Goal: Task Accomplishment & Management: Manage account settings

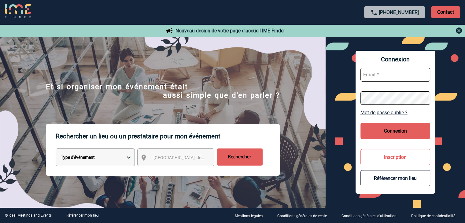
click at [385, 78] on input "text" at bounding box center [395, 75] width 70 height 14
click at [400, 79] on input "text" at bounding box center [395, 75] width 70 height 14
paste input "Ambroise.TURCAT@antargaz.com"
click at [396, 129] on button "Connexion" at bounding box center [395, 131] width 70 height 16
click at [375, 129] on button "Connexion" at bounding box center [395, 131] width 70 height 16
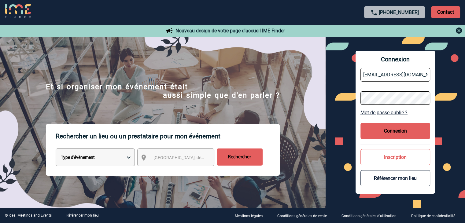
drag, startPoint x: 389, startPoint y: 75, endPoint x: 300, endPoint y: 79, distance: 89.6
click at [379, 128] on button "Connexion" at bounding box center [395, 131] width 70 height 16
click at [458, 30] on img at bounding box center [458, 30] width 7 height 7
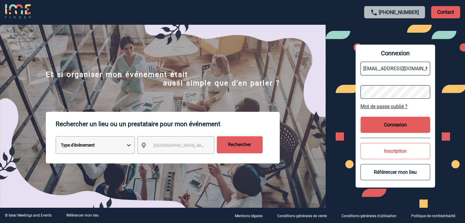
click at [392, 122] on button "Connexion" at bounding box center [395, 125] width 70 height 16
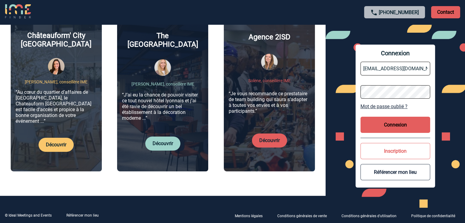
scroll to position [244, 0]
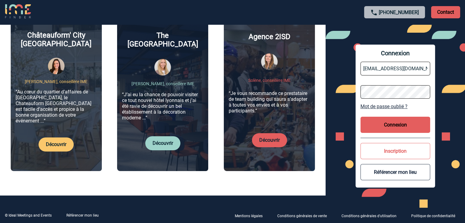
click at [387, 126] on button "Connexion" at bounding box center [395, 125] width 70 height 16
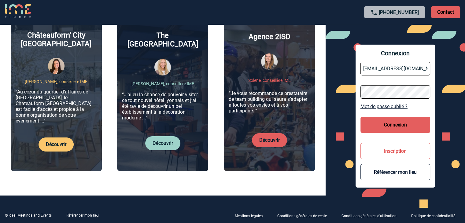
click at [387, 126] on button "Connexion" at bounding box center [395, 125] width 70 height 16
click at [385, 125] on button "Connexion" at bounding box center [395, 125] width 70 height 16
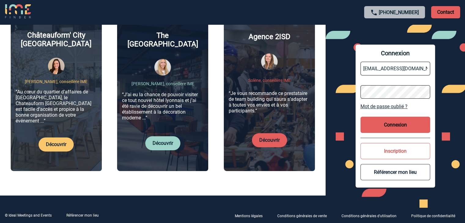
click at [384, 125] on button "Connexion" at bounding box center [395, 125] width 70 height 16
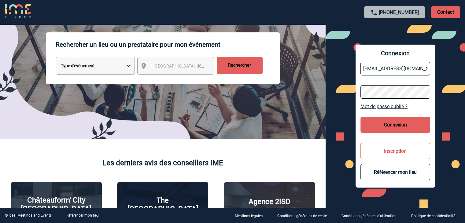
scroll to position [0, 0]
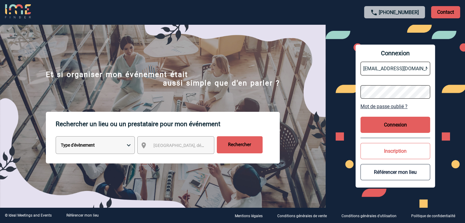
click at [373, 70] on input "Ambroise.TURCAT@antargaz.com" at bounding box center [395, 69] width 70 height 14
drag, startPoint x: 403, startPoint y: 69, endPoint x: 469, endPoint y: 71, distance: 66.3
click at [464, 71] on html "+33 1 45 72 07 14 Contact Contact Nouveau design de votre page d'accueil IME Fi…" at bounding box center [232, 111] width 465 height 223
click at [424, 68] on input "Ambroise.TURCAT@antargaz.com" at bounding box center [395, 69] width 70 height 14
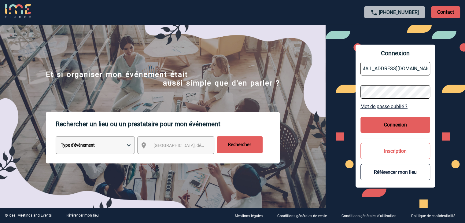
type input "Ambroise.TURCAT@antargaz.com"
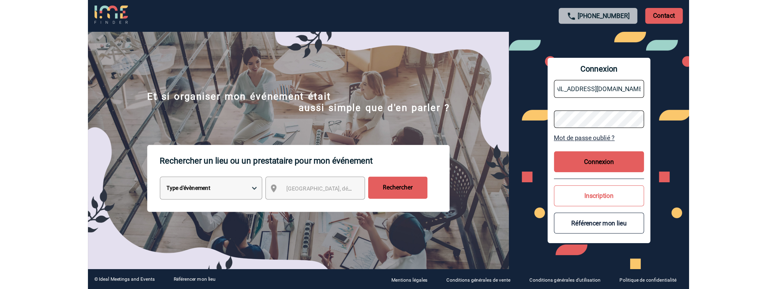
scroll to position [0, 0]
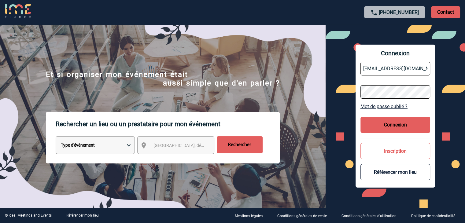
click at [336, 91] on div "Connexion Ambroise.TURCAT@antargaz.com Mot de passe oublié ? Connexion Inscript…" at bounding box center [394, 115] width 139 height 183
click at [381, 132] on button "Connexion" at bounding box center [395, 125] width 70 height 16
click at [380, 127] on button "Connexion" at bounding box center [395, 125] width 70 height 16
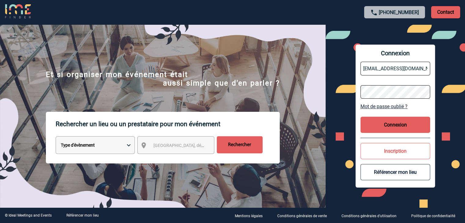
click at [380, 127] on button "Connexion" at bounding box center [395, 125] width 70 height 16
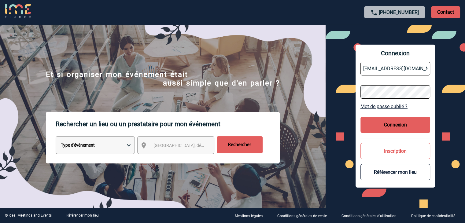
click at [380, 127] on button "Connexion" at bounding box center [395, 125] width 70 height 16
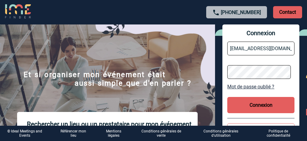
click at [257, 103] on button "Connexion" at bounding box center [260, 105] width 67 height 16
click at [257, 104] on button "Connexion" at bounding box center [260, 105] width 67 height 16
click at [256, 104] on button "Connexion" at bounding box center [260, 105] width 67 height 16
click at [255, 86] on link "Mot de passe oublié ?" at bounding box center [260, 87] width 67 height 6
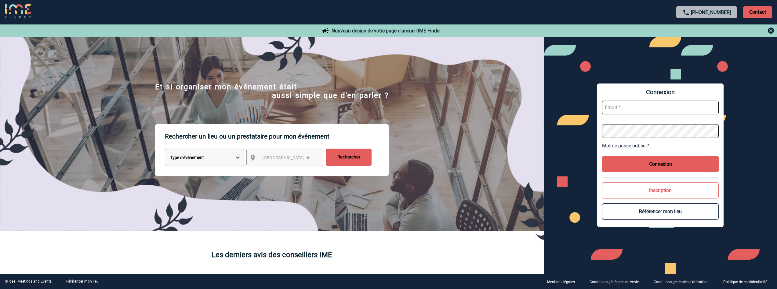
click at [620, 108] on input "text" at bounding box center [660, 107] width 117 height 14
click at [626, 159] on button "Connexion" at bounding box center [660, 164] width 117 height 16
click at [620, 113] on input "text" at bounding box center [660, 107] width 117 height 14
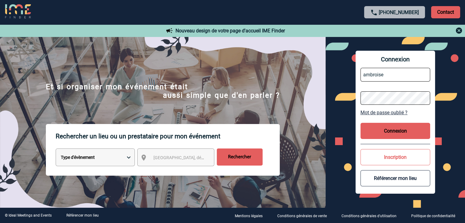
click at [402, 80] on input "ambroise" at bounding box center [395, 75] width 70 height 14
type input "ambroise.turcat@antargaz.com"
click at [394, 132] on button "Connexion" at bounding box center [395, 131] width 70 height 16
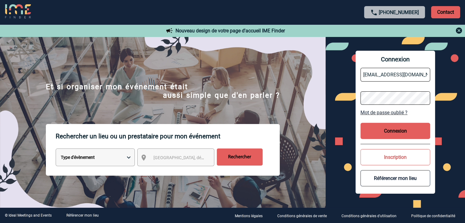
click at [385, 90] on form "ambroise.turcat@antargaz.com" at bounding box center [395, 86] width 70 height 47
click at [375, 116] on div "Connexion ambroise.turcat@antargaz.com Mot de passe oublié ? Connexion Inscript…" at bounding box center [394, 122] width 79 height 143
click at [407, 180] on button "Référencer mon lieu" at bounding box center [395, 178] width 70 height 16
click at [372, 183] on button "Référencer mon lieu" at bounding box center [395, 178] width 70 height 16
click at [372, 184] on button "Référencer mon lieu" at bounding box center [395, 178] width 70 height 16
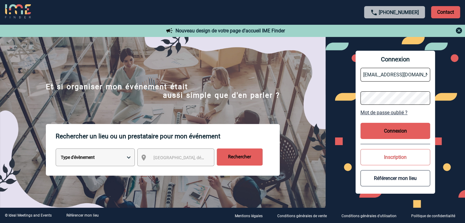
click at [372, 184] on button "Référencer mon lieu" at bounding box center [395, 178] width 70 height 16
drag, startPoint x: 371, startPoint y: 183, endPoint x: 369, endPoint y: 176, distance: 7.9
click at [371, 183] on button "Référencer mon lieu" at bounding box center [395, 178] width 70 height 16
click at [371, 161] on button "Inscription" at bounding box center [395, 157] width 70 height 16
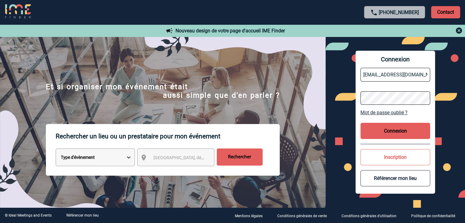
click at [371, 161] on button "Inscription" at bounding box center [395, 157] width 70 height 16
click at [376, 136] on button "Connexion" at bounding box center [395, 131] width 70 height 16
click at [376, 135] on button "Connexion" at bounding box center [395, 131] width 70 height 16
click at [382, 12] on link "+33 1 45 72 07 14" at bounding box center [398, 12] width 40 height 6
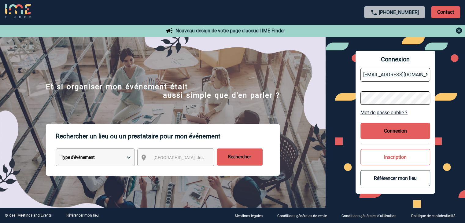
click at [457, 26] on div "Nouveau design de votre page d'accueil IME Finder" at bounding box center [232, 30] width 465 height 12
click at [458, 29] on img at bounding box center [458, 30] width 7 height 7
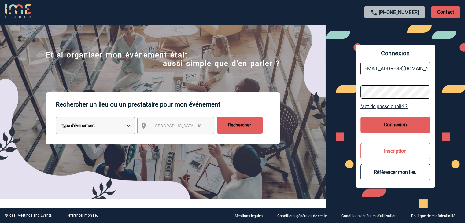
scroll to position [31, 0]
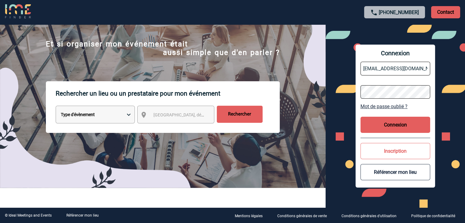
click at [97, 113] on select "Type d'évènement Séminaire avec nuitée Réunion Repas de groupe Team Building & …" at bounding box center [95, 115] width 79 height 18
click at [105, 118] on select "Type d'évènement Séminaire avec nuitée Réunion Repas de groupe Team Building & …" at bounding box center [95, 115] width 79 height 18
click at [165, 119] on span "Ville, département, région..." at bounding box center [181, 115] width 61 height 9
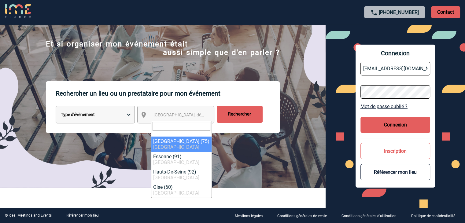
click at [374, 124] on button "Connexion" at bounding box center [395, 125] width 70 height 16
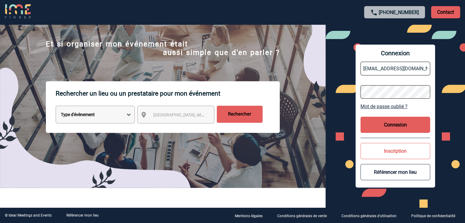
click at [219, 118] on input "Rechercher" at bounding box center [240, 114] width 46 height 17
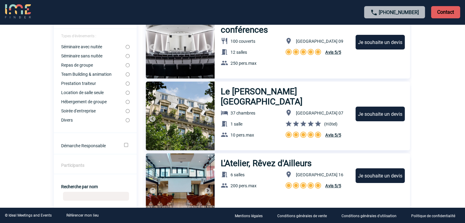
scroll to position [31, 0]
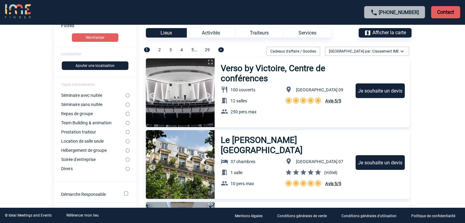
click at [20, 9] on img at bounding box center [18, 11] width 26 height 15
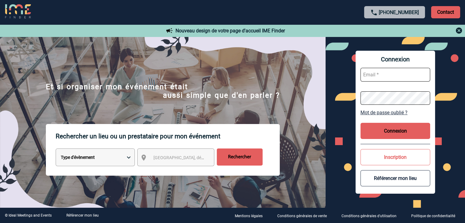
type input "[EMAIL_ADDRESS][DOMAIN_NAME]"
click at [382, 74] on input "[EMAIL_ADDRESS][DOMAIN_NAME]" at bounding box center [395, 75] width 70 height 14
click at [374, 138] on button "Connexion" at bounding box center [395, 131] width 70 height 16
click at [374, 136] on button "Connexion" at bounding box center [395, 131] width 70 height 16
click at [373, 136] on button "Connexion" at bounding box center [395, 131] width 70 height 16
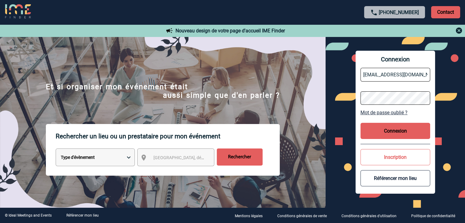
drag, startPoint x: 386, startPoint y: 126, endPoint x: 396, endPoint y: 129, distance: 9.9
click at [396, 129] on button "Connexion" at bounding box center [395, 131] width 70 height 16
click at [395, 130] on button "Connexion" at bounding box center [395, 131] width 70 height 16
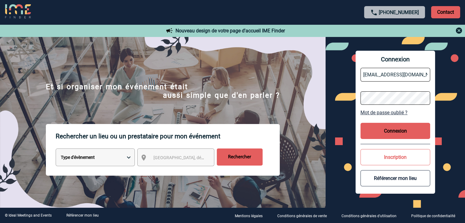
click at [395, 130] on button "Connexion" at bounding box center [395, 131] width 70 height 16
drag, startPoint x: 395, startPoint y: 130, endPoint x: 377, endPoint y: 127, distance: 18.2
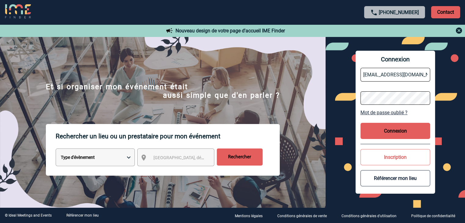
click at [395, 130] on button "Connexion" at bounding box center [395, 131] width 70 height 16
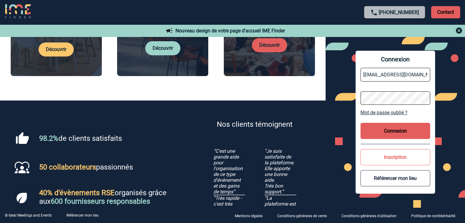
scroll to position [275, 0]
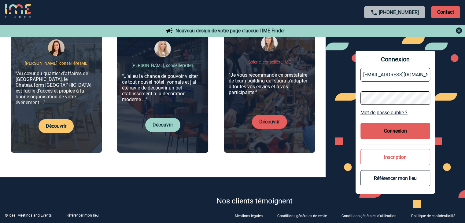
click at [148, 122] on p "Découvrir" at bounding box center [162, 125] width 35 height 14
click at [171, 122] on link "Découvrir" at bounding box center [162, 125] width 20 height 6
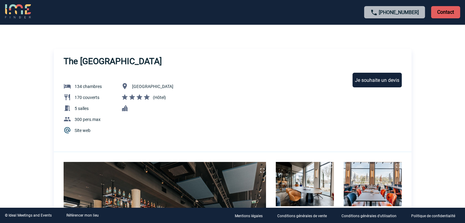
click at [381, 70] on div "The Ruck Hotel 134 chambres 170 couverts 5 salles 300 pers.max Site web Lyon (H…" at bounding box center [232, 186] width 357 height 275
click at [382, 79] on div "Je souhaite un devis" at bounding box center [376, 80] width 49 height 15
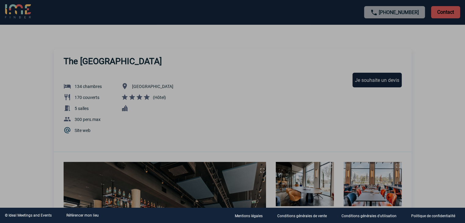
type input "ambroise.turcat@antargaz.com"
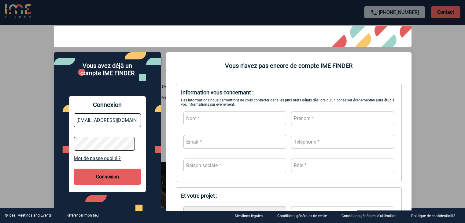
scroll to position [61, 0]
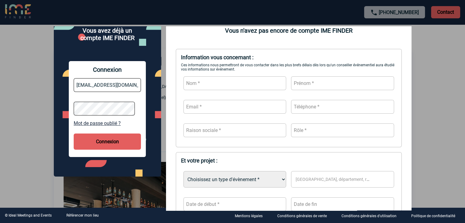
click at [100, 147] on button "Connexion" at bounding box center [107, 141] width 67 height 16
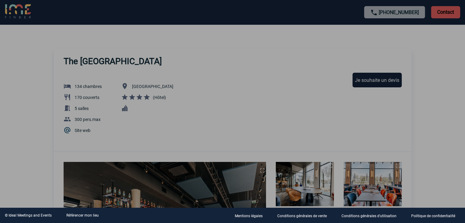
scroll to position [0, 0]
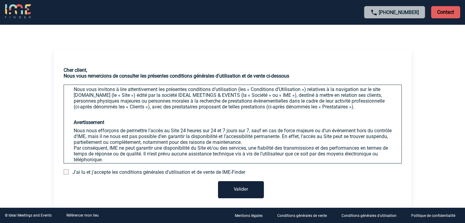
scroll to position [61, 0]
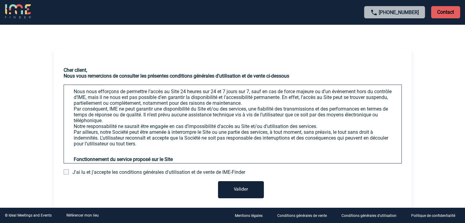
click at [106, 169] on div "Cher client, Nous vous remercions de consulter les présentes conditions général…" at bounding box center [232, 132] width 357 height 131
click at [67, 173] on span at bounding box center [66, 171] width 5 height 5
click at [0, 0] on input "checkbox" at bounding box center [0, 0] width 0 height 0
click at [248, 190] on button "Valider" at bounding box center [241, 189] width 46 height 17
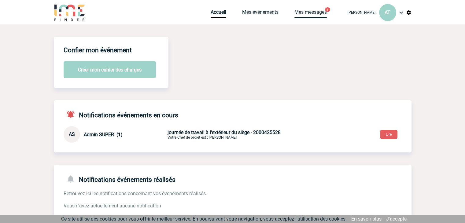
click at [309, 13] on link "Mes messages" at bounding box center [310, 13] width 32 height 9
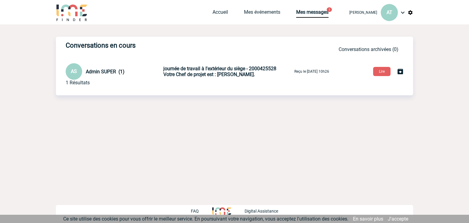
click at [203, 77] on span "Votre Chef de projet est : KALB Victor." at bounding box center [209, 74] width 92 height 6
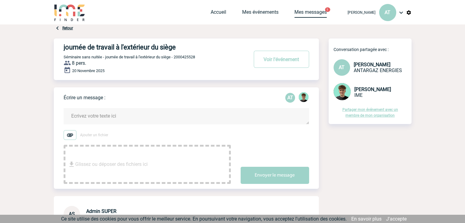
click at [307, 14] on link "Mes messages" at bounding box center [310, 13] width 32 height 9
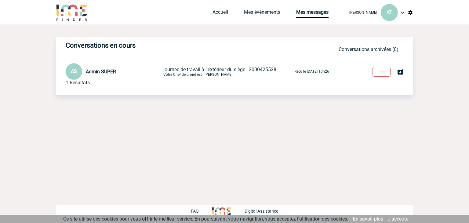
click at [378, 73] on button "Lire" at bounding box center [382, 72] width 18 height 10
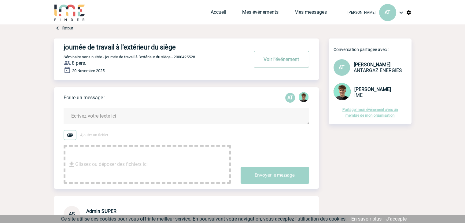
click at [284, 61] on button "Voir l'événement" at bounding box center [281, 59] width 55 height 17
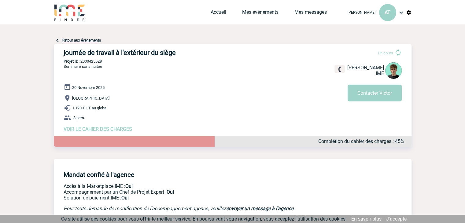
click at [115, 130] on span "VOIR LE CAHIER DES CHARGES" at bounding box center [98, 129] width 68 height 6
